Goal: Book appointment/travel/reservation

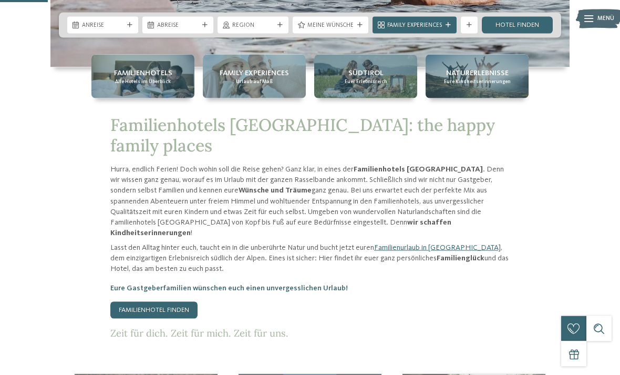
scroll to position [287, 0]
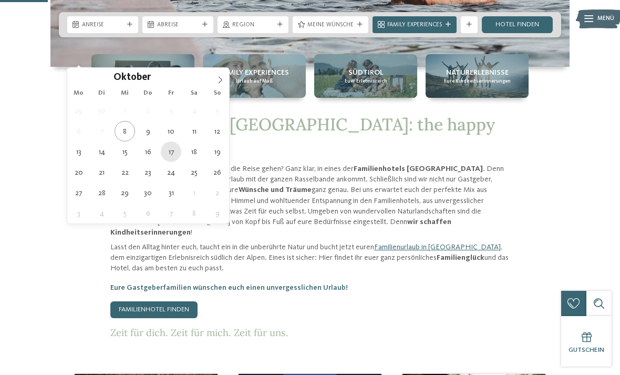
type div "[DATE]"
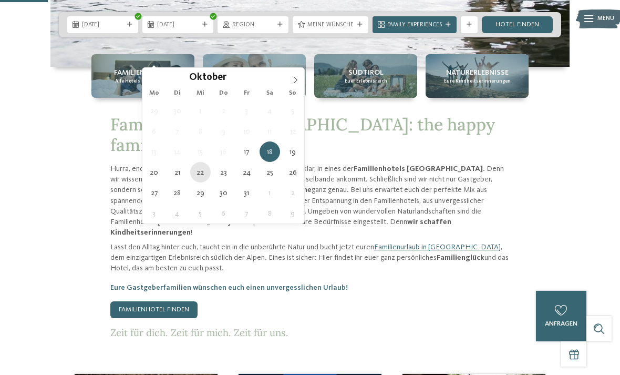
type div "[DATE]"
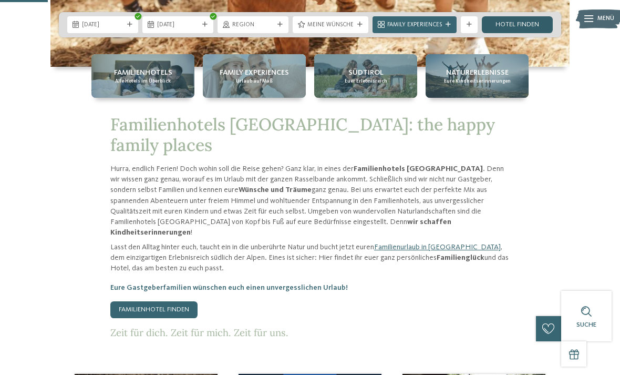
click at [530, 33] on link "Hotel finden" at bounding box center [517, 24] width 71 height 17
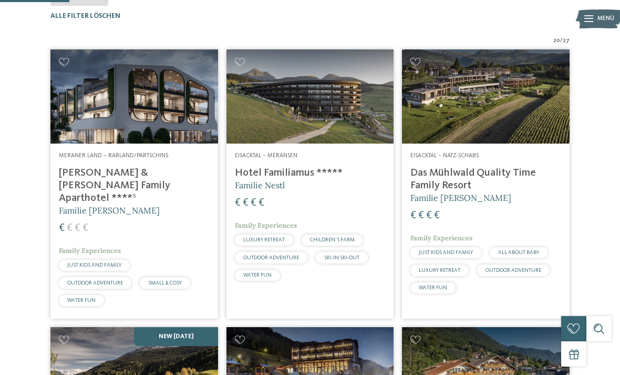
scroll to position [250, 0]
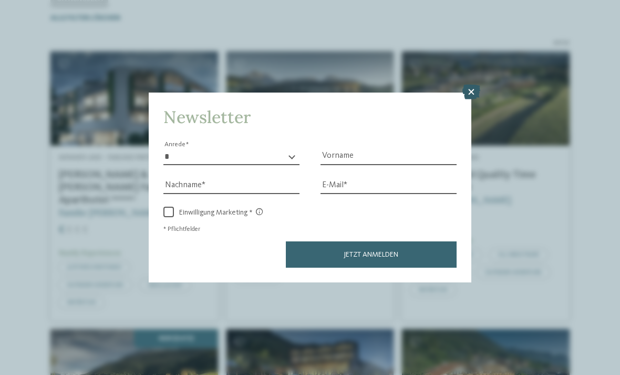
click at [474, 85] on icon at bounding box center [471, 92] width 18 height 15
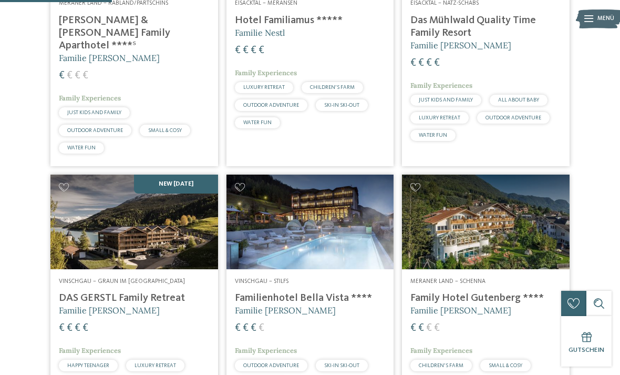
scroll to position [404, 0]
click at [96, 243] on img at bounding box center [134, 222] width 168 height 94
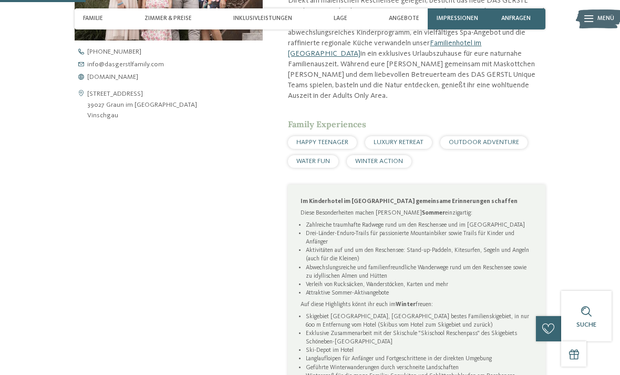
scroll to position [390, 0]
click at [409, 24] on div "Angebote" at bounding box center [404, 18] width 39 height 21
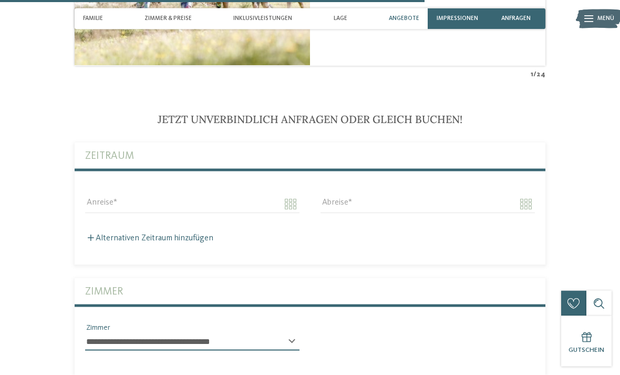
scroll to position [1932, 0]
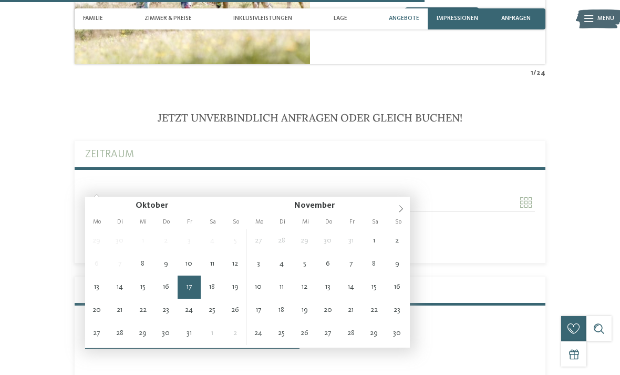
type input "**********"
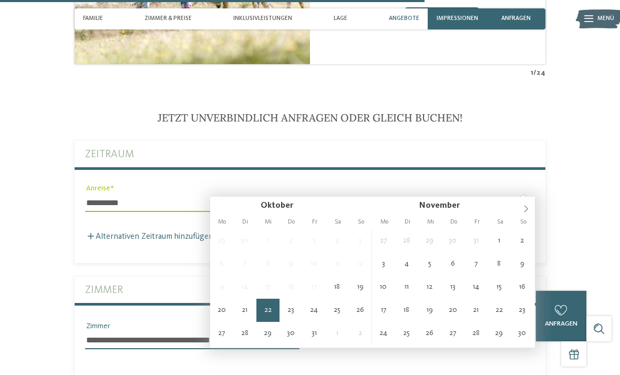
type input "**********"
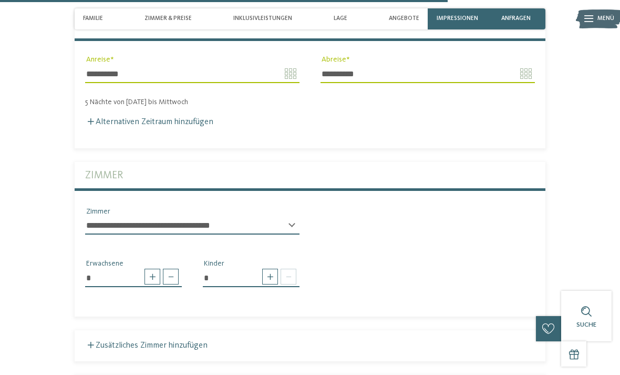
scroll to position [2040, 0]
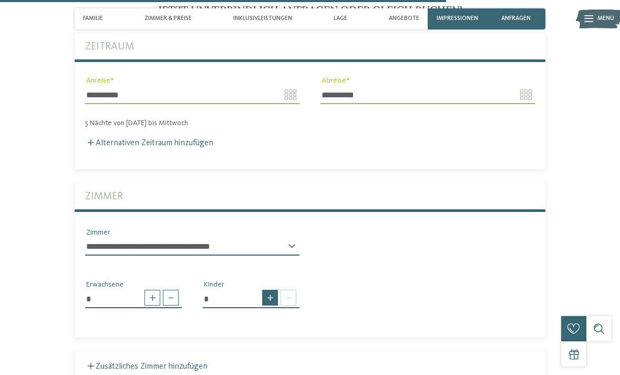
click at [265, 289] on span at bounding box center [270, 297] width 16 height 16
click at [270, 289] on span at bounding box center [270, 297] width 16 height 16
type input "*"
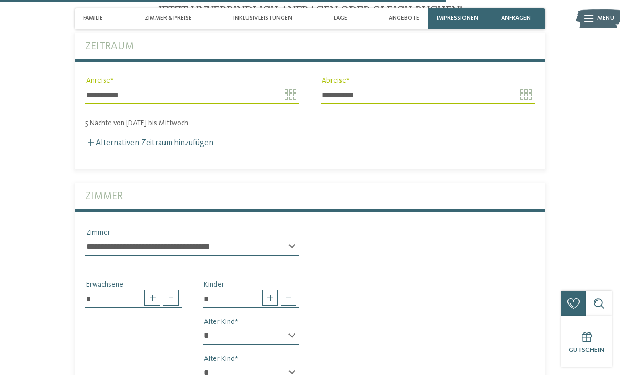
click at [295, 327] on select "* * * * * * * * * * * ** ** ** ** ** ** ** **" at bounding box center [251, 336] width 97 height 18
select select "*"
click at [271, 364] on select "* * * * * * * * * * * ** ** ** ** ** ** ** **" at bounding box center [251, 373] width 97 height 18
select select "*"
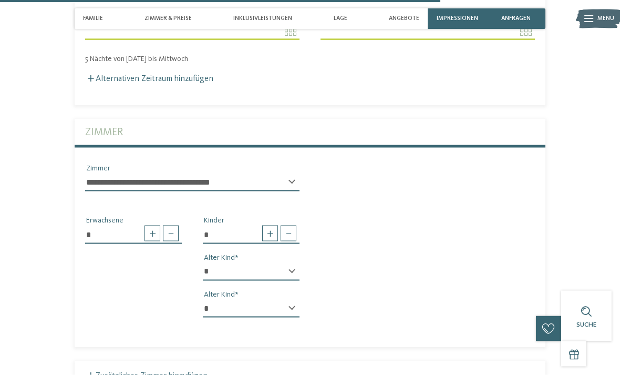
scroll to position [2101, 0]
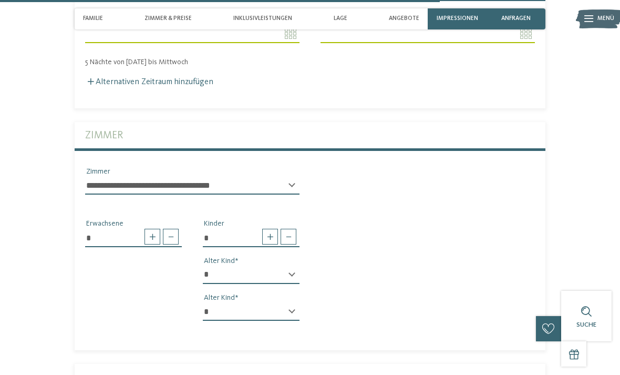
click at [287, 180] on select "**********" at bounding box center [192, 186] width 214 height 18
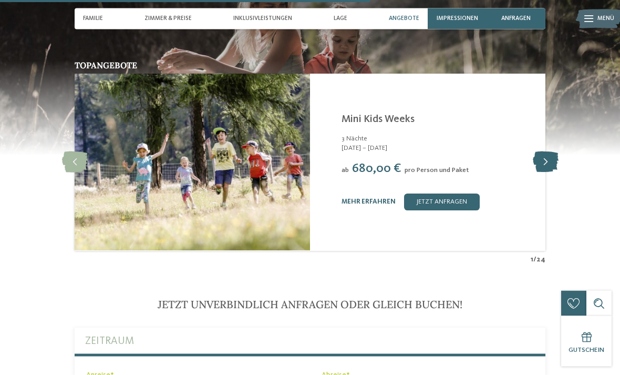
scroll to position [1746, 0]
click at [542, 151] on icon at bounding box center [546, 161] width 26 height 21
click at [548, 155] on icon at bounding box center [546, 161] width 26 height 21
click at [548, 151] on icon at bounding box center [546, 161] width 26 height 21
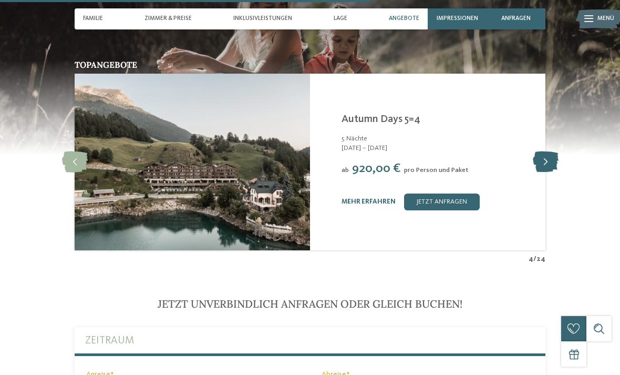
click at [546, 151] on icon at bounding box center [546, 161] width 26 height 21
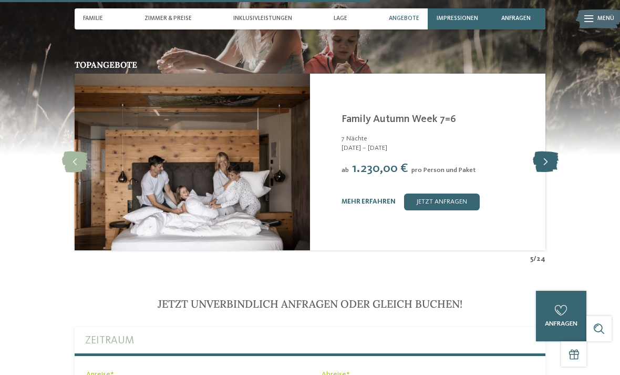
click at [549, 151] on icon at bounding box center [546, 161] width 26 height 21
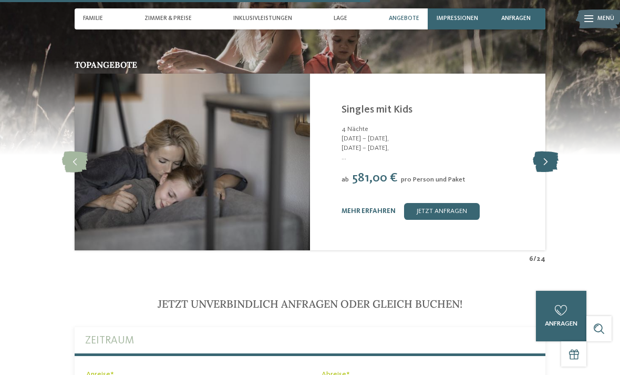
click at [550, 151] on icon at bounding box center [546, 161] width 26 height 21
click at [549, 151] on icon at bounding box center [546, 161] width 26 height 21
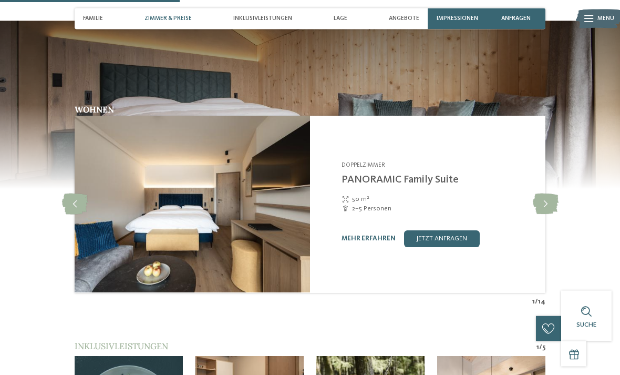
scroll to position [859, 0]
click at [547, 193] on icon at bounding box center [546, 203] width 26 height 21
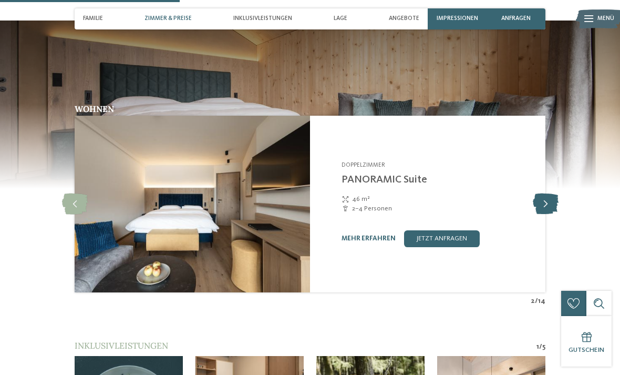
click at [546, 193] on icon at bounding box center [546, 203] width 26 height 21
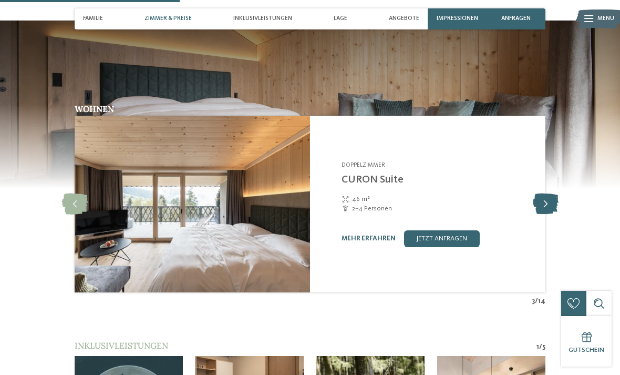
click at [547, 193] on icon at bounding box center [546, 203] width 26 height 21
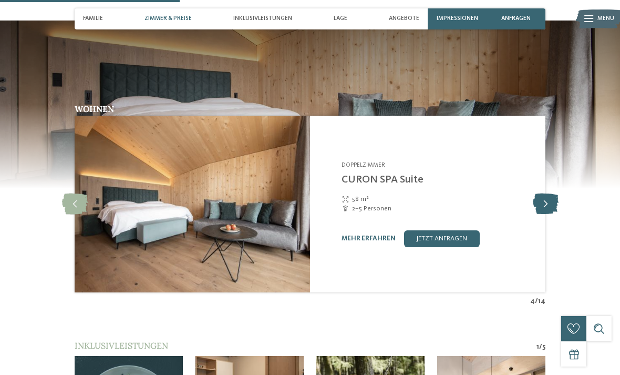
click at [548, 193] on icon at bounding box center [546, 203] width 26 height 21
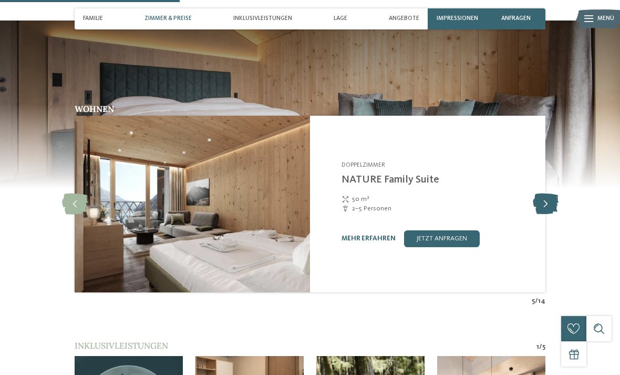
click at [543, 193] on icon at bounding box center [546, 203] width 26 height 21
click at [545, 193] on icon at bounding box center [546, 203] width 26 height 21
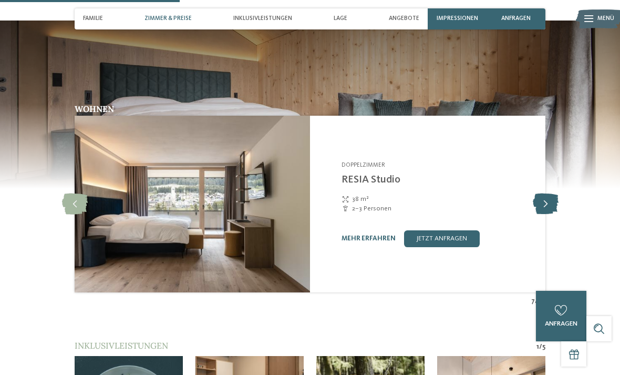
click at [547, 193] on icon at bounding box center [546, 203] width 26 height 21
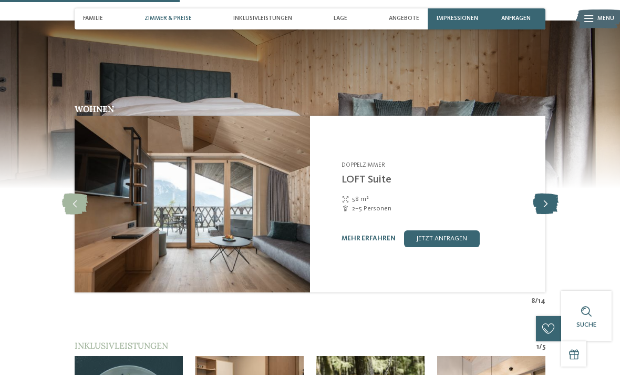
click at [547, 193] on icon at bounding box center [546, 203] width 26 height 21
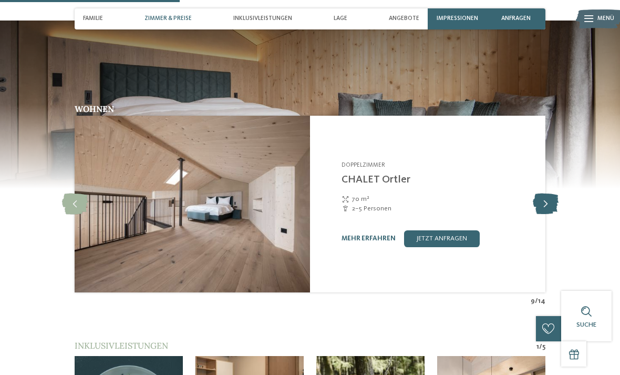
click at [549, 193] on icon at bounding box center [546, 203] width 26 height 21
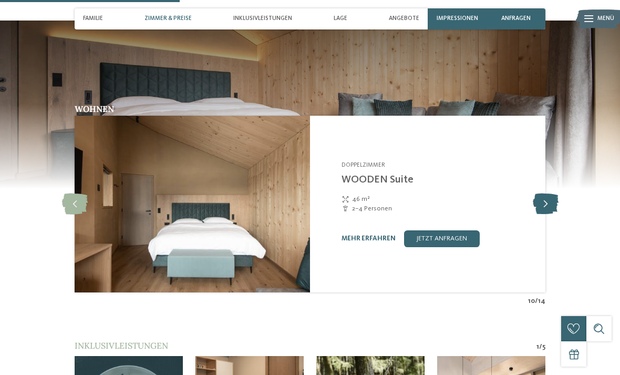
click at [550, 193] on icon at bounding box center [546, 203] width 26 height 21
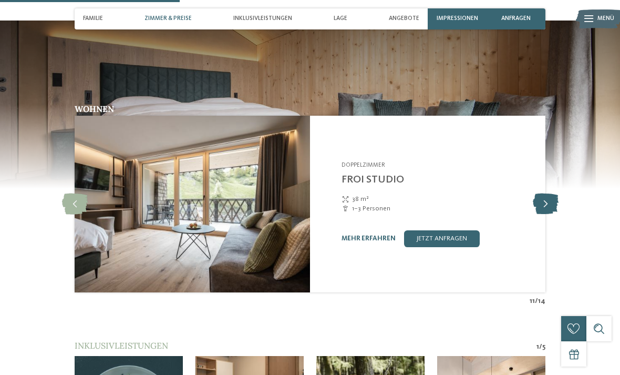
click at [545, 193] on icon at bounding box center [546, 203] width 26 height 21
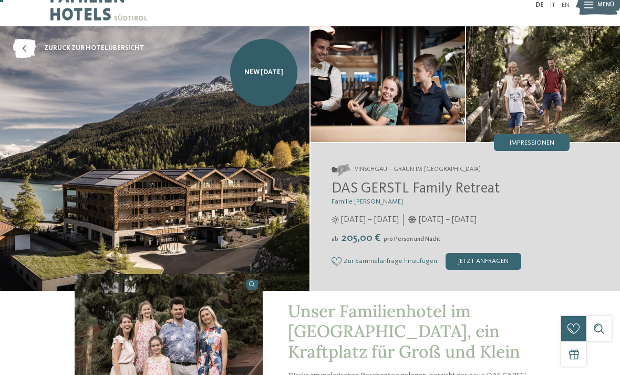
scroll to position [0, 0]
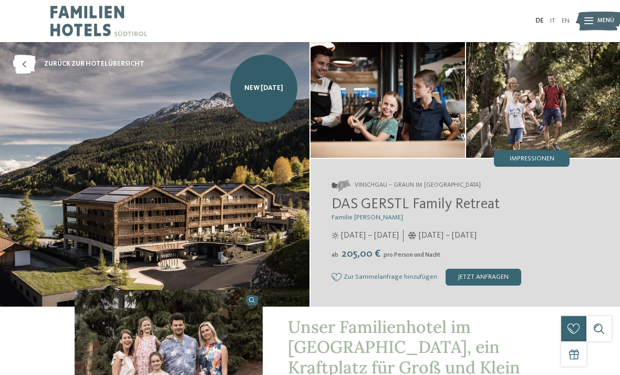
click at [606, 22] on span "Menü" at bounding box center [605, 21] width 17 height 8
